Goal: Navigation & Orientation: Find specific page/section

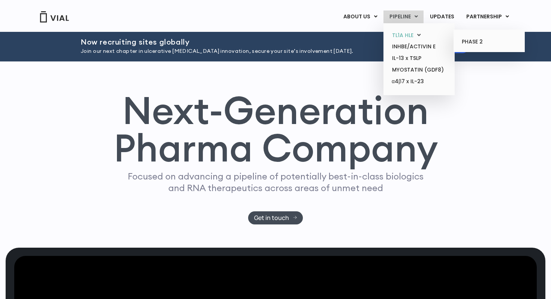
click at [404, 33] on link "TL1A HLE" at bounding box center [419, 36] width 66 height 12
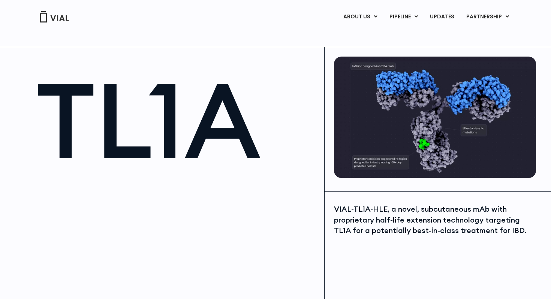
click at [62, 13] on img at bounding box center [54, 16] width 30 height 11
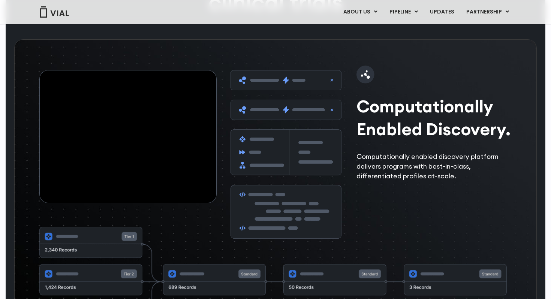
scroll to position [1140, 0]
